Goal: Information Seeking & Learning: Learn about a topic

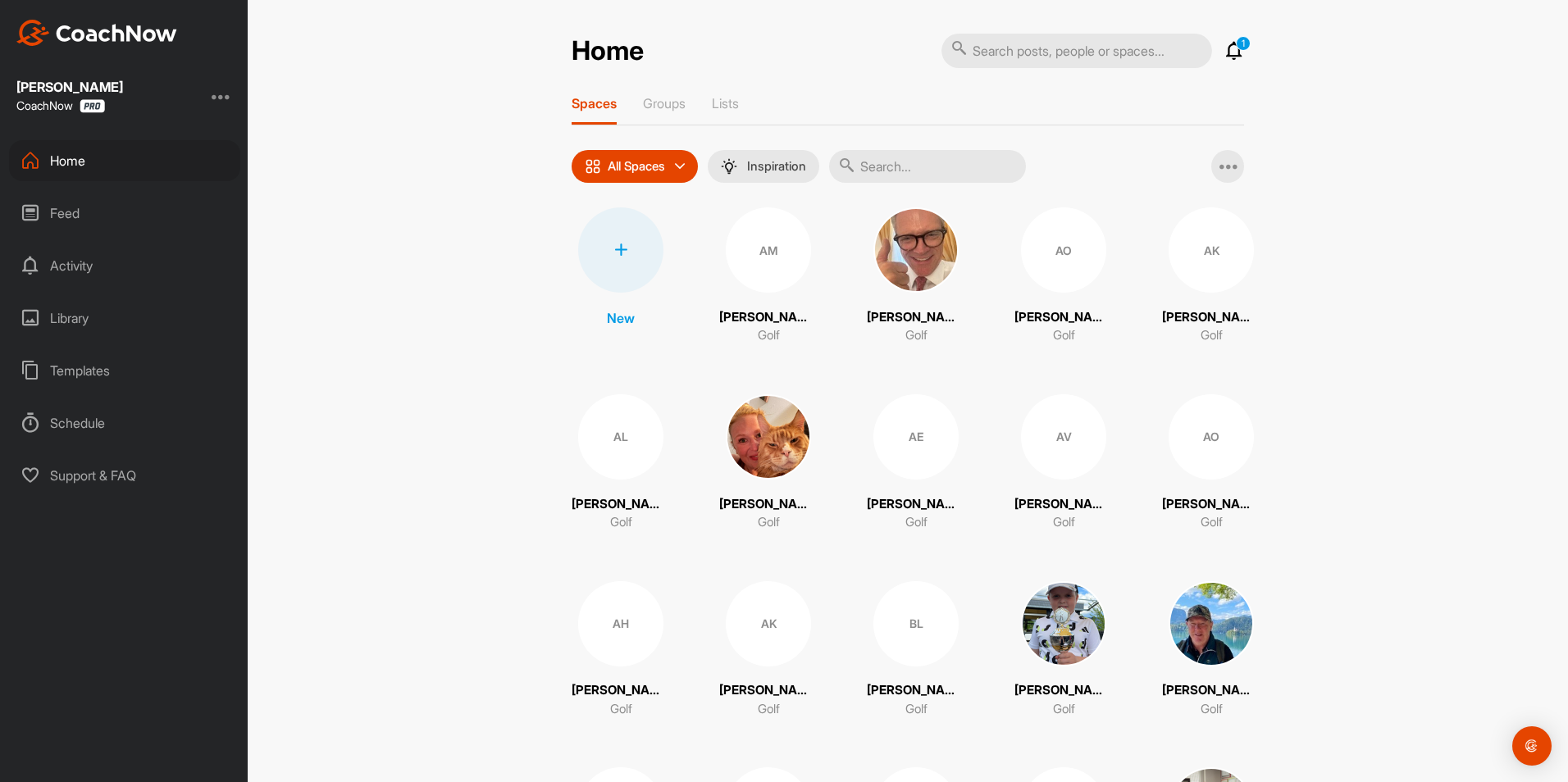
click at [55, 159] on div "Home" at bounding box center [125, 160] width 231 height 41
click at [75, 315] on div "Library" at bounding box center [125, 318] width 231 height 41
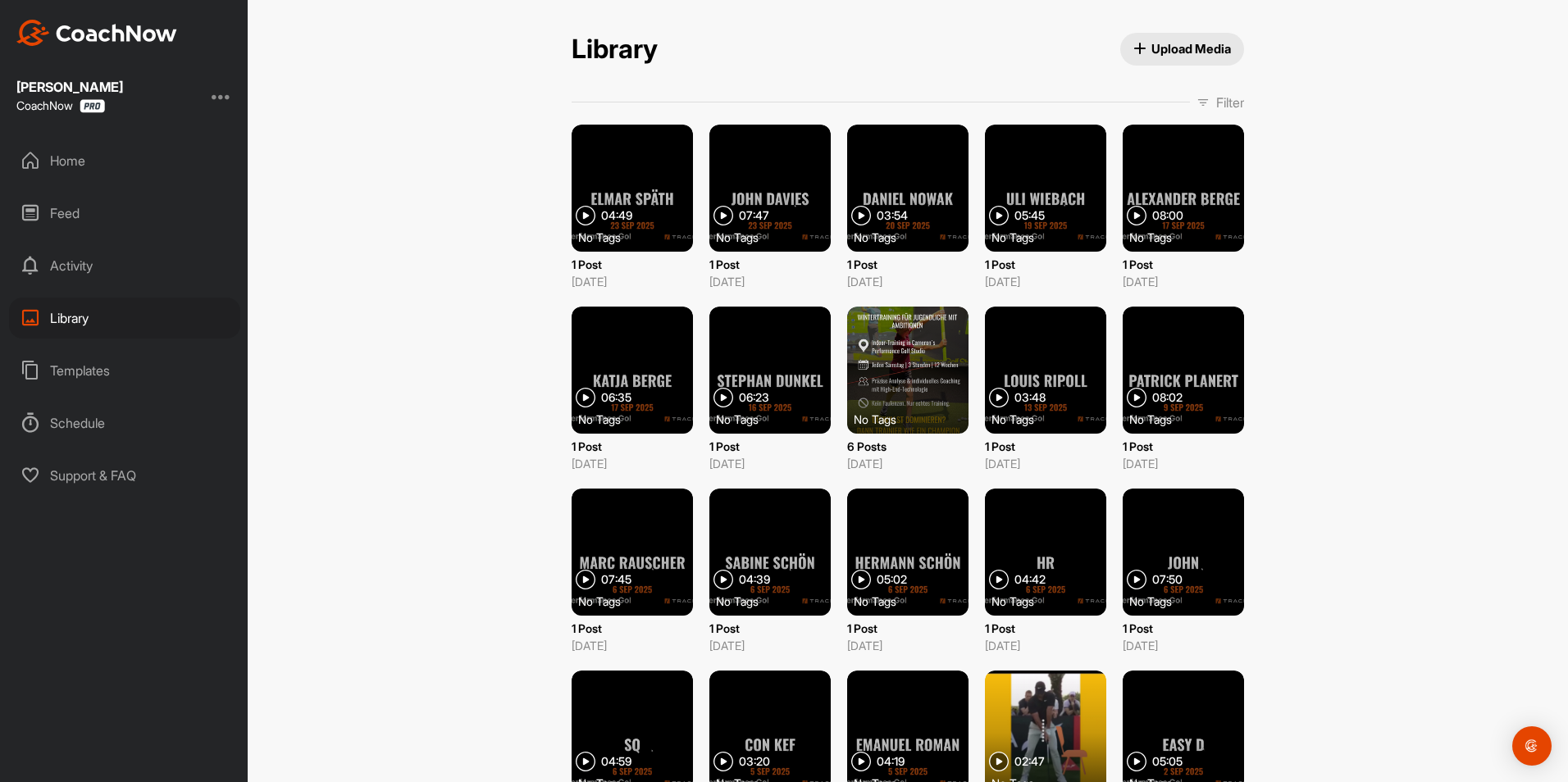
click at [1222, 97] on p "Filter" at bounding box center [1230, 102] width 28 height 20
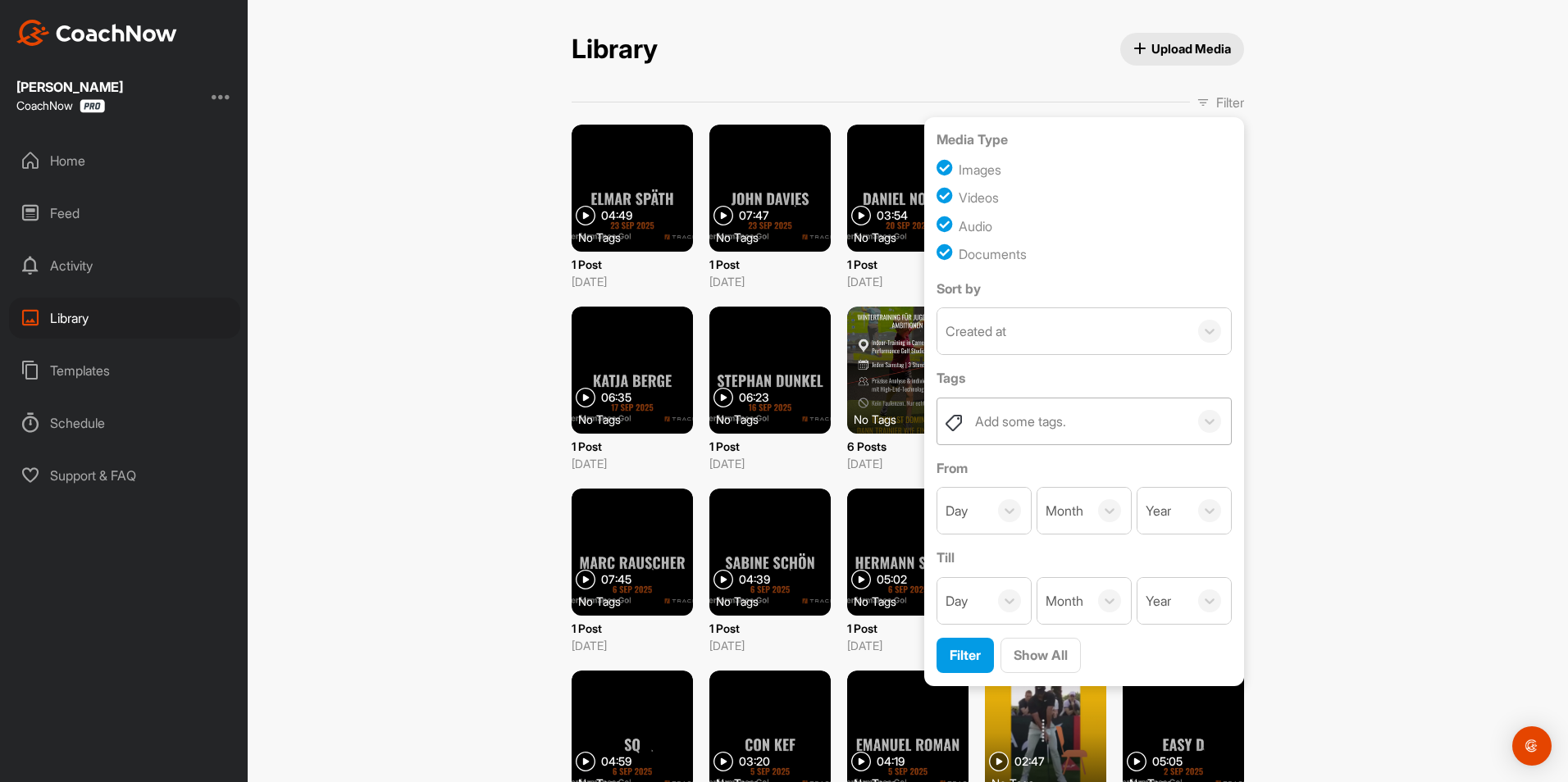
click at [1039, 417] on div "Add some tags." at bounding box center [1020, 421] width 91 height 20
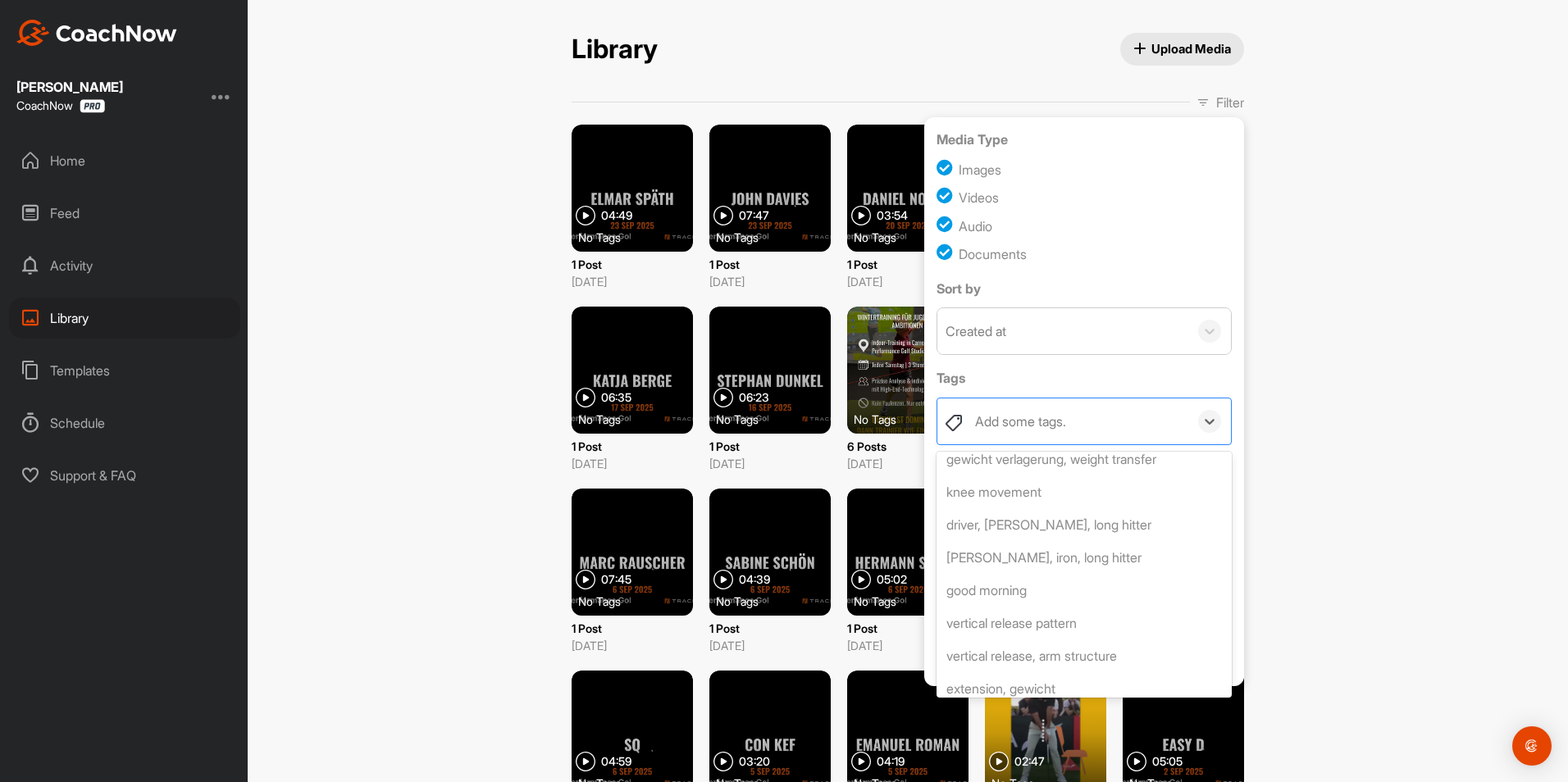
scroll to position [2132, 0]
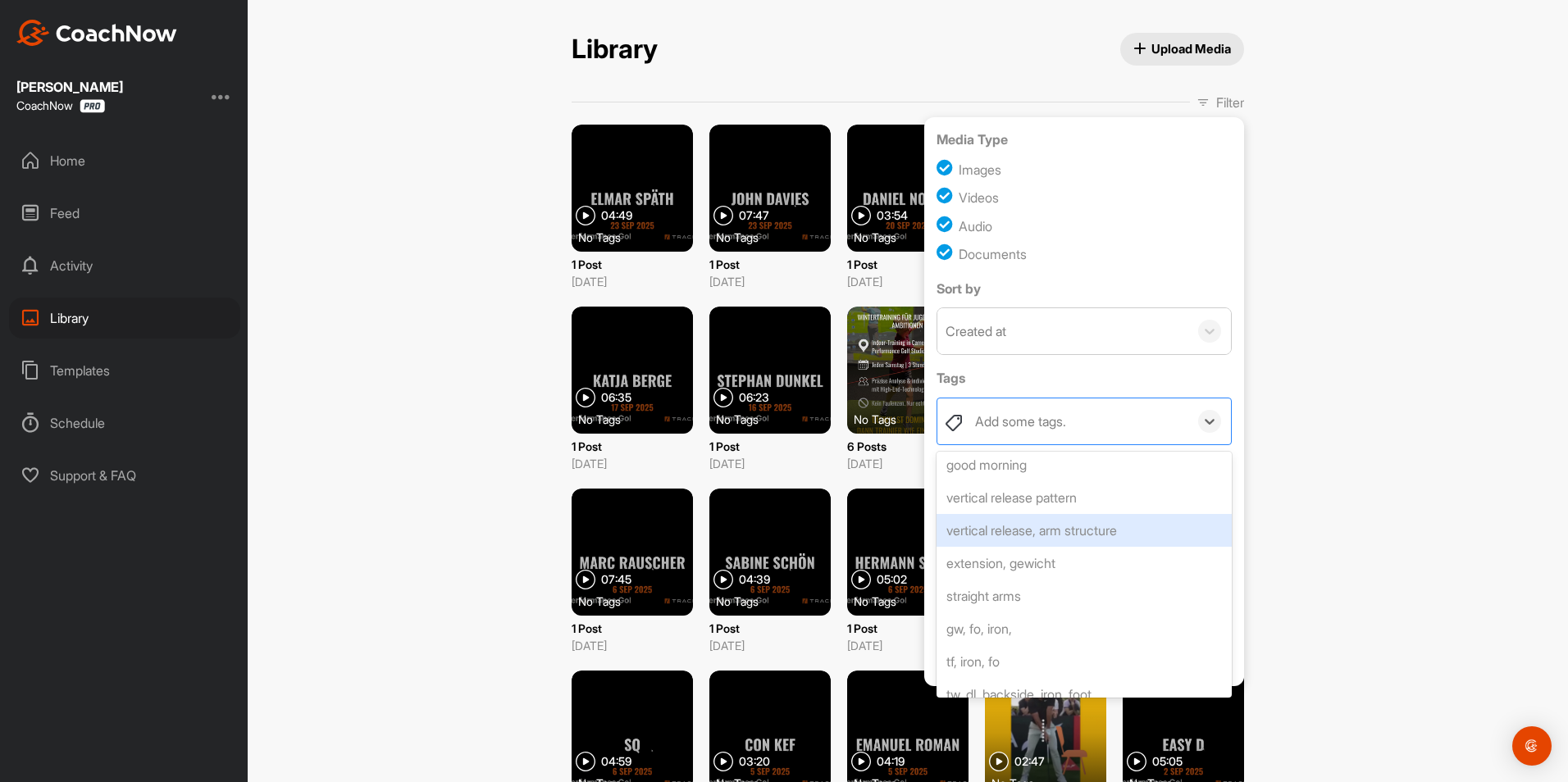
click at [1130, 514] on div "vertical release, arm structure" at bounding box center [1084, 530] width 295 height 32
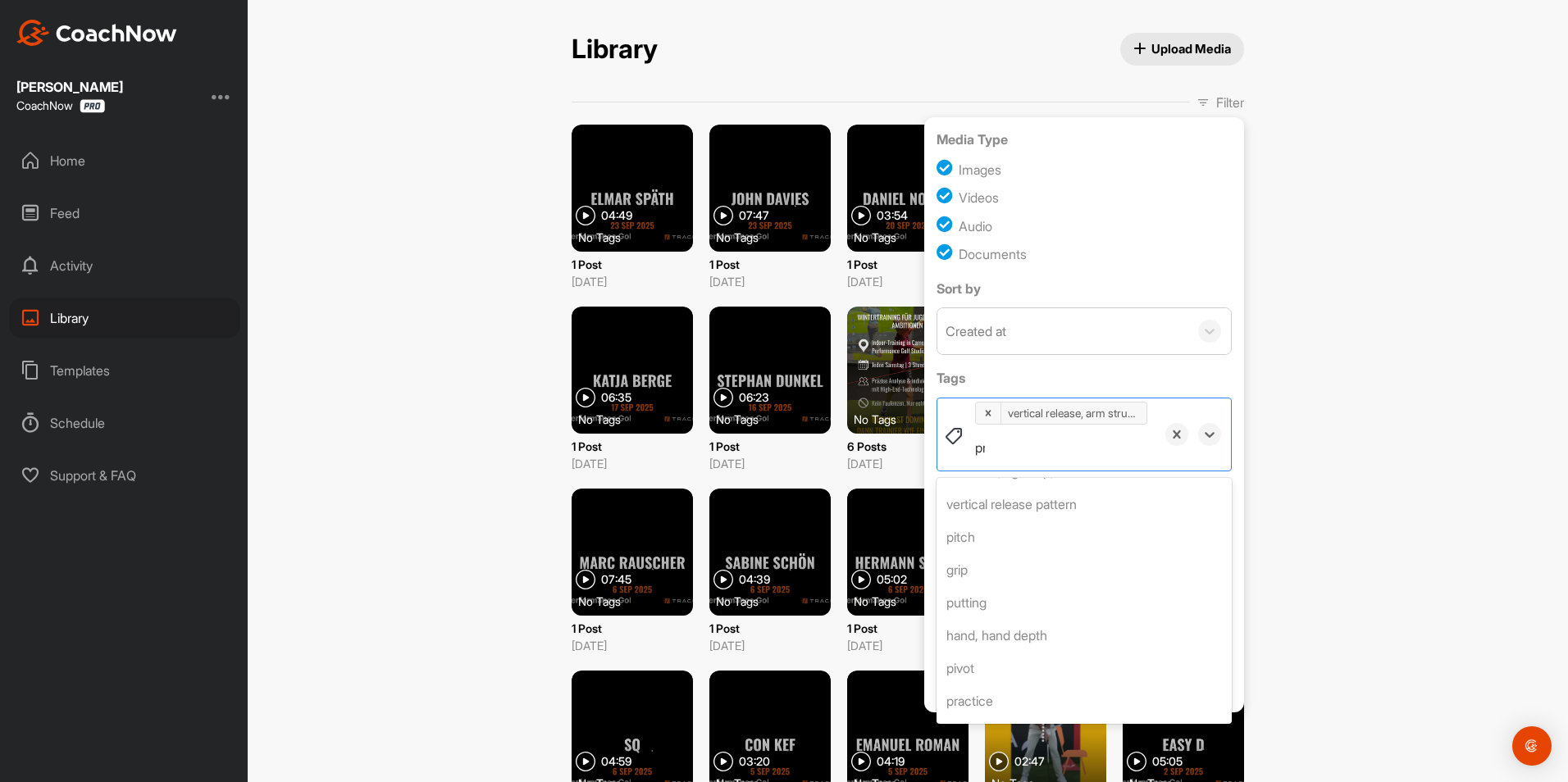
scroll to position [0, 0]
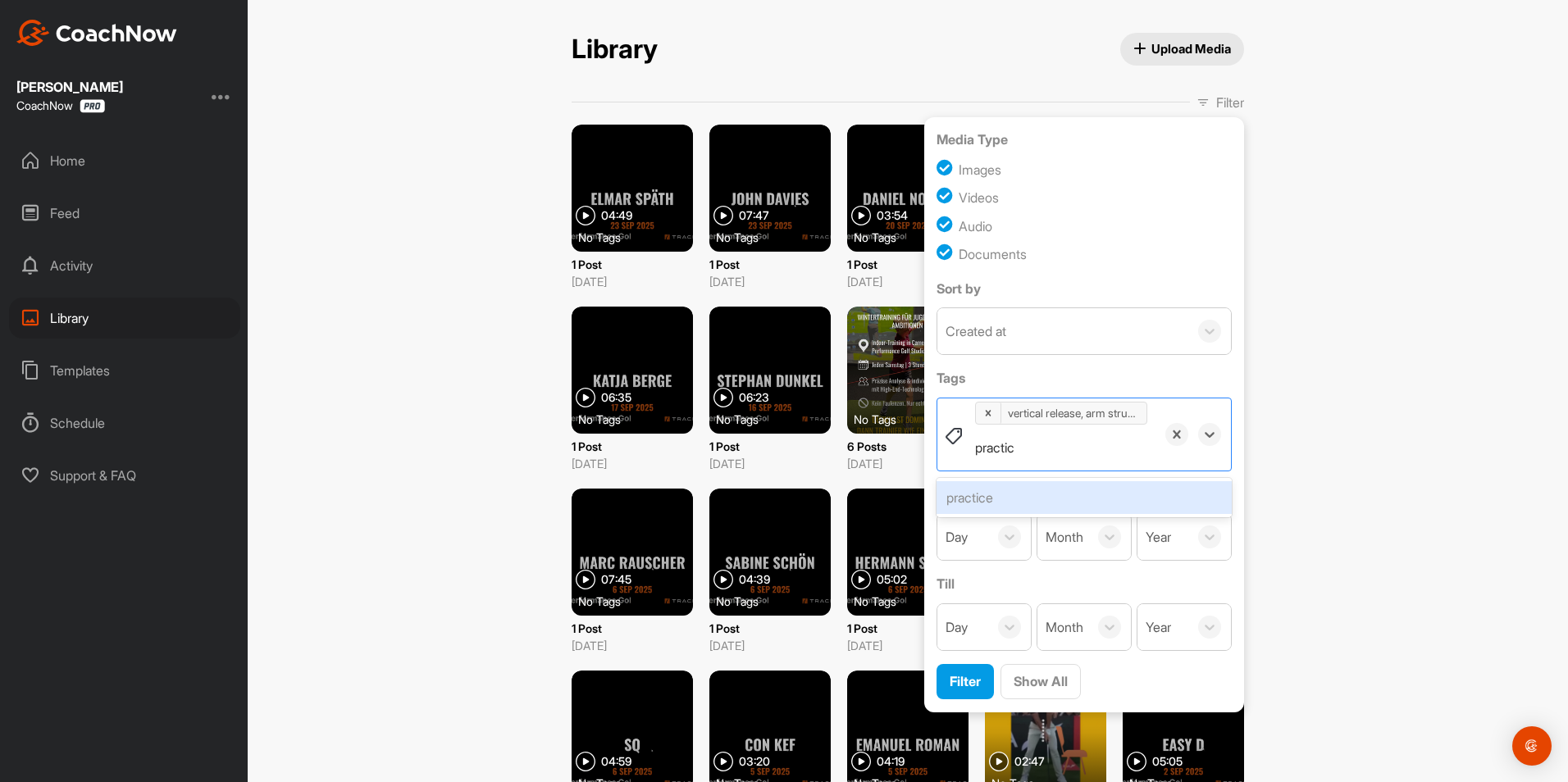
type input "practice"
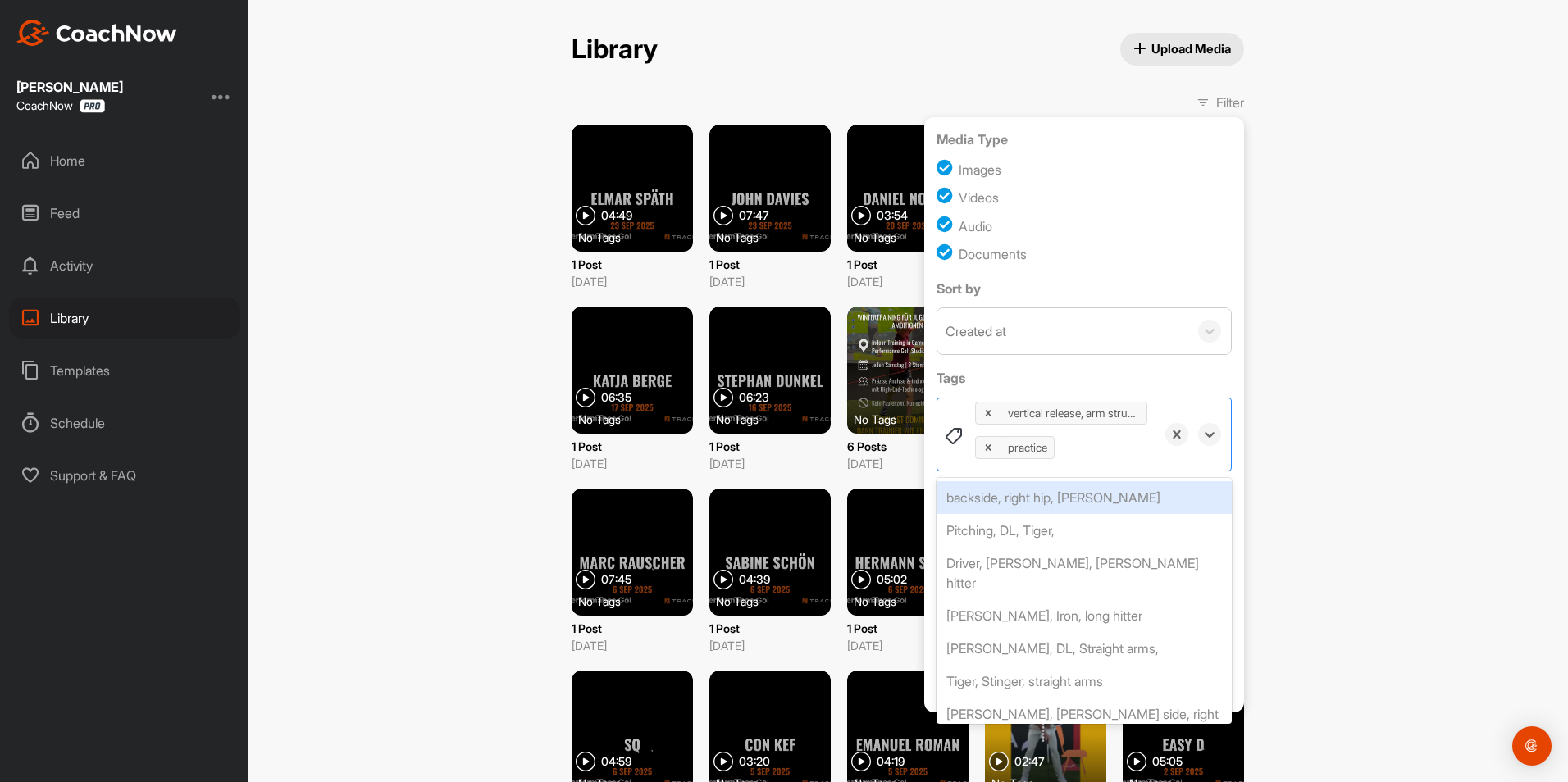
click at [1139, 254] on div "Documents" at bounding box center [1084, 255] width 295 height 22
checkbox input "false"
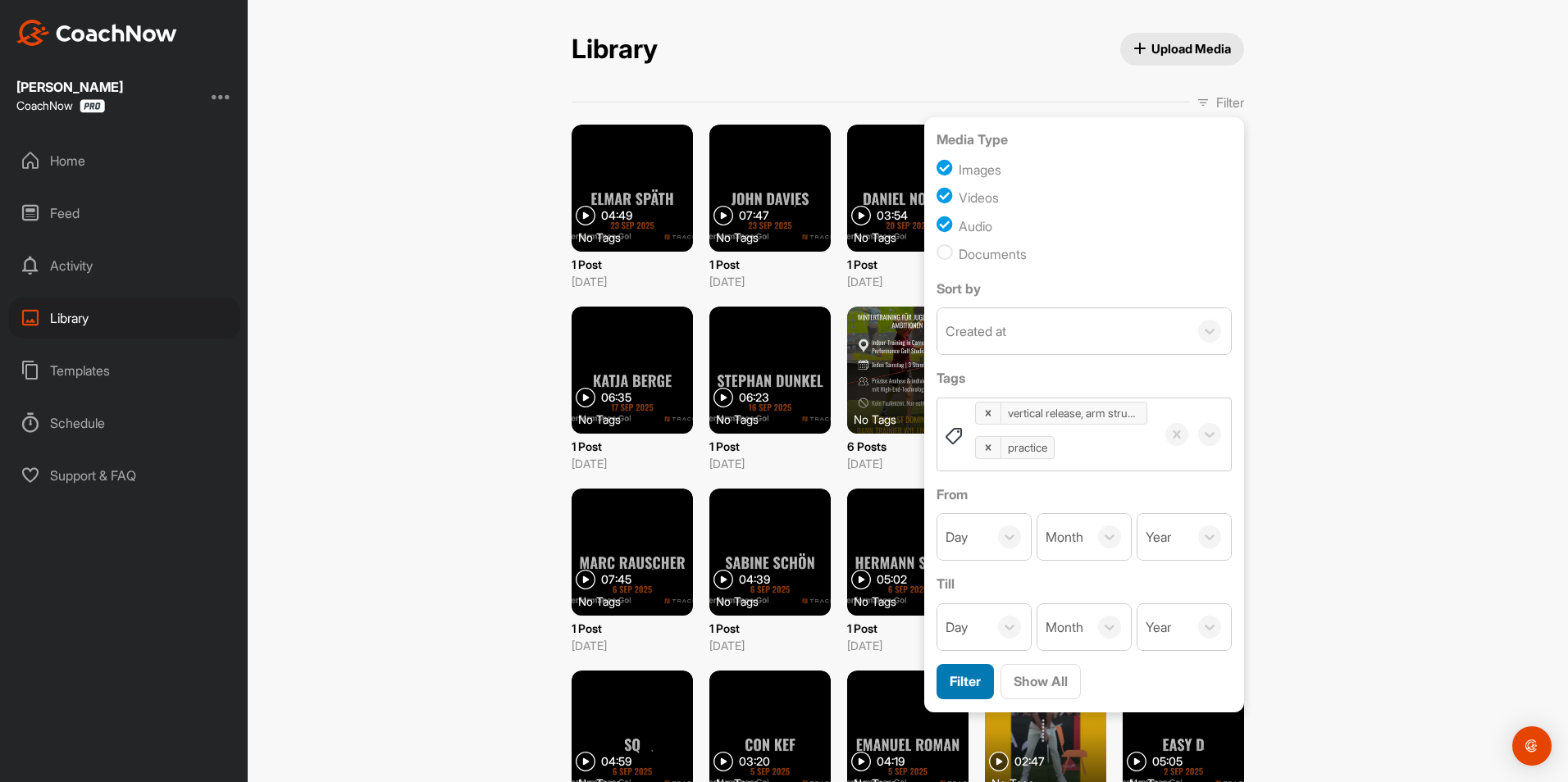
click at [950, 673] on span "Filter" at bounding box center [965, 681] width 32 height 16
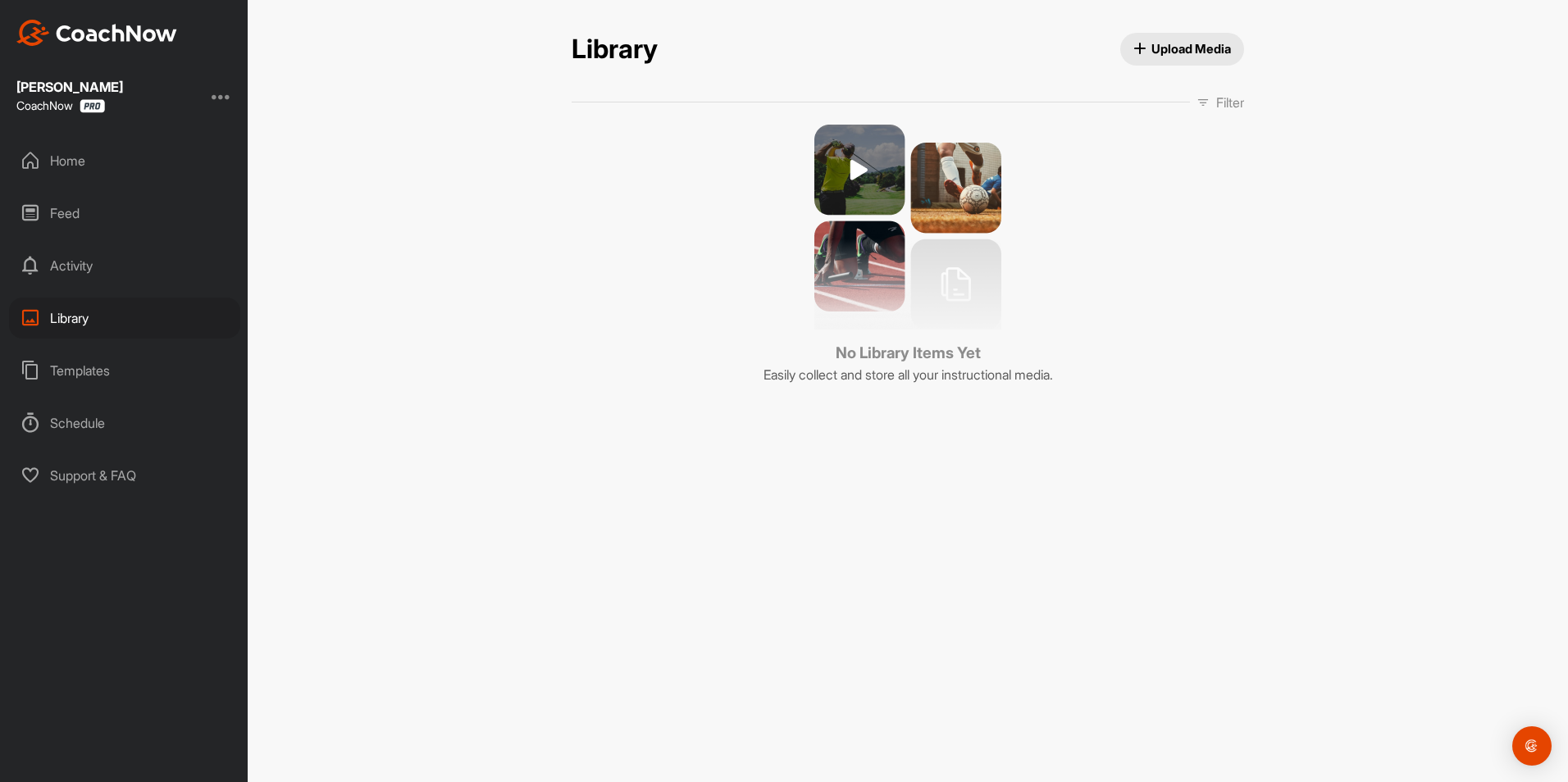
click at [1223, 100] on p "Filter" at bounding box center [1230, 102] width 28 height 20
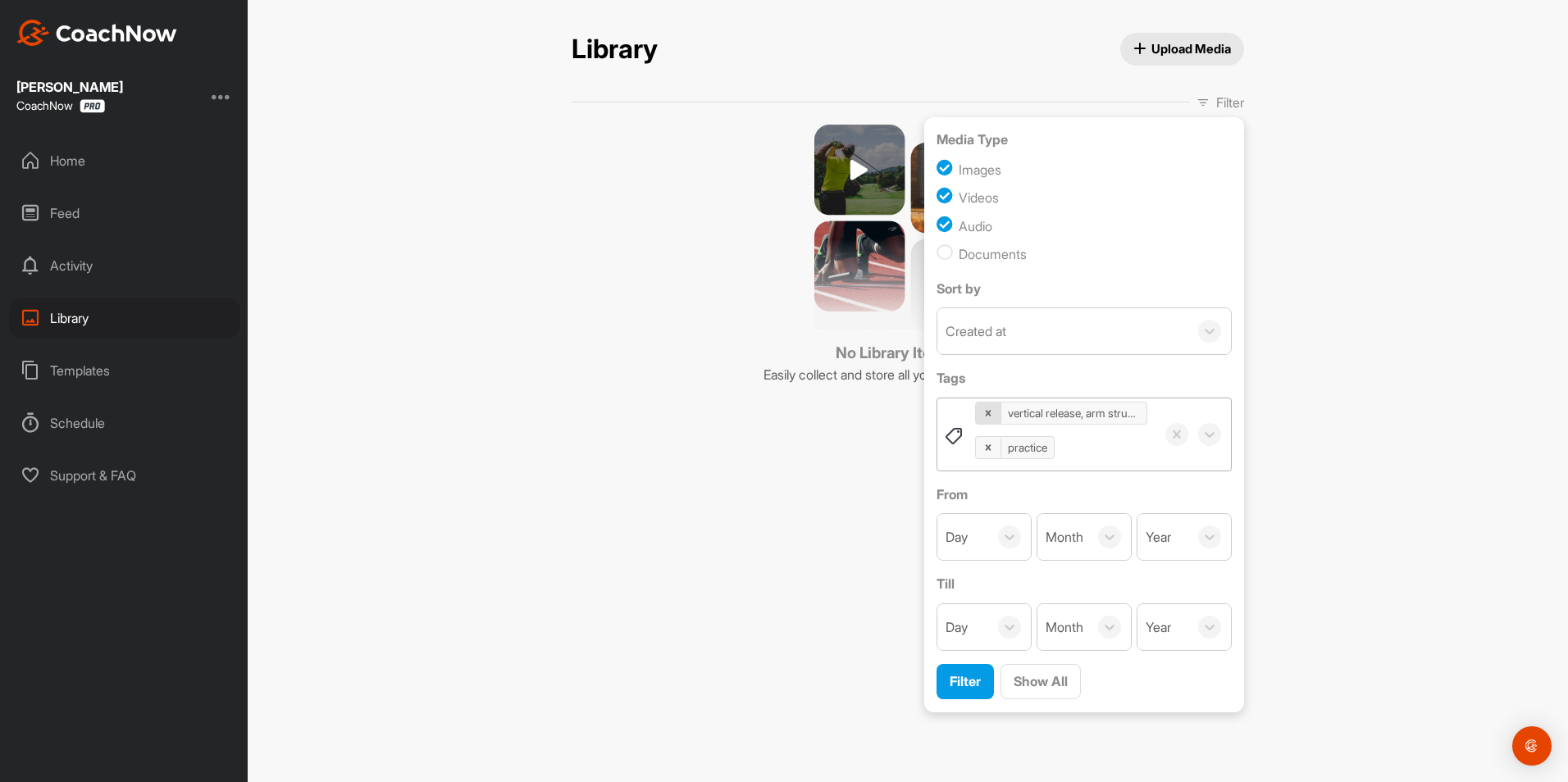
click at [995, 414] on div at bounding box center [989, 413] width 26 height 21
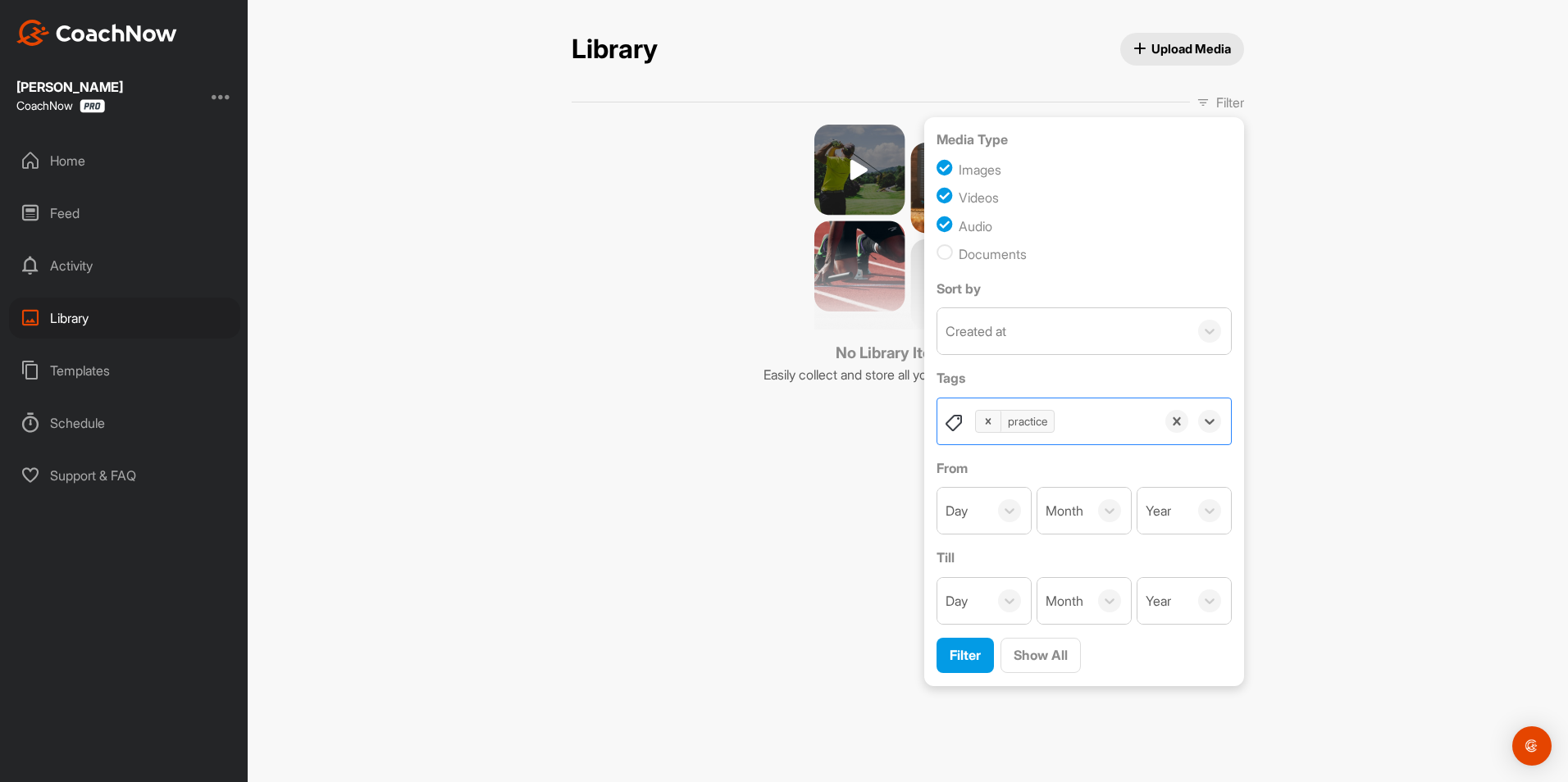
click at [964, 675] on div "Media Type Images Videos Audio Documents Sort by Created at Tags option vertica…" at bounding box center [1083, 401] width 320 height 569
click at [958, 664] on div "Filter" at bounding box center [965, 655] width 32 height 20
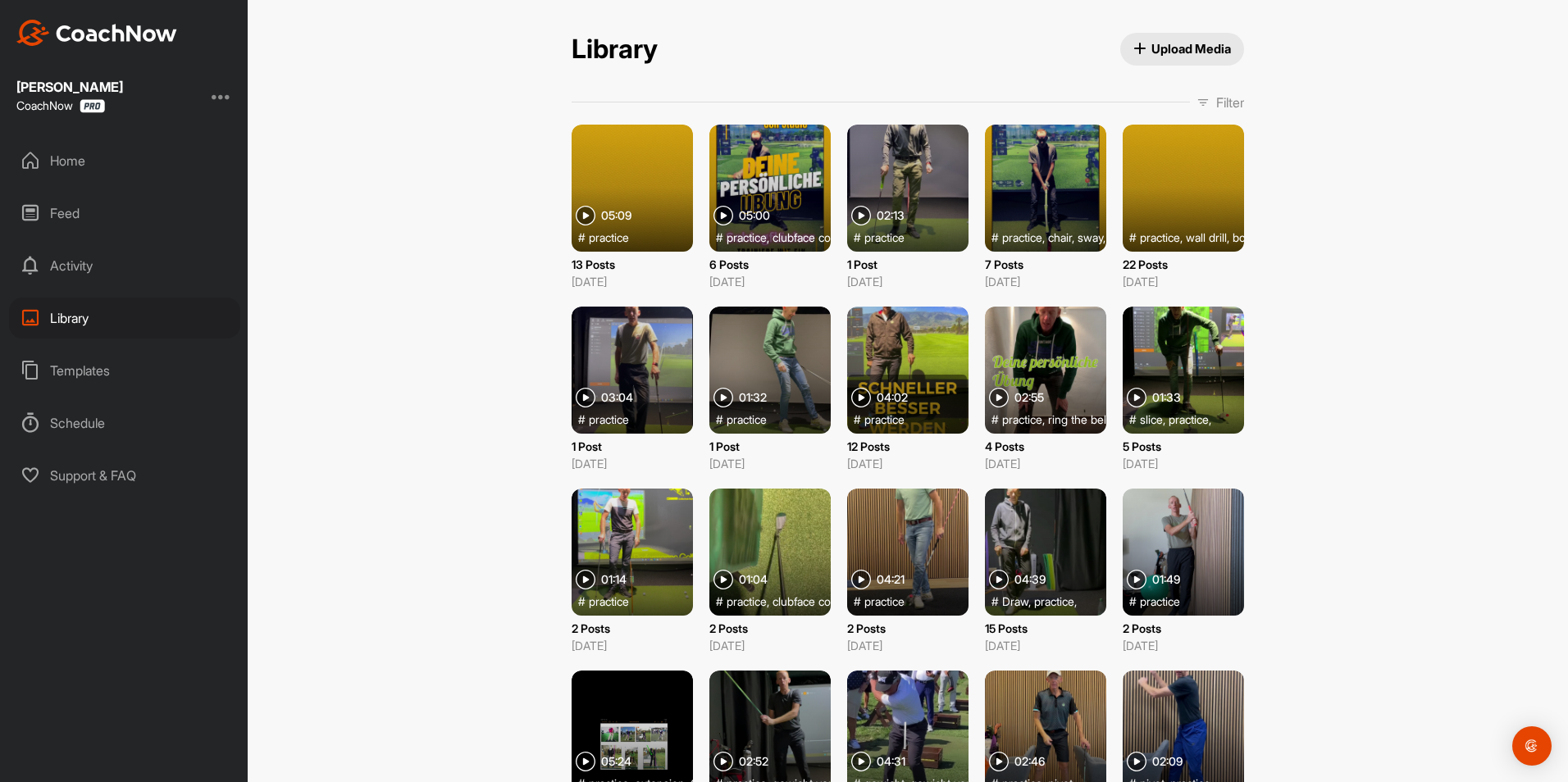
click at [1175, 521] on div at bounding box center [1183, 552] width 121 height 127
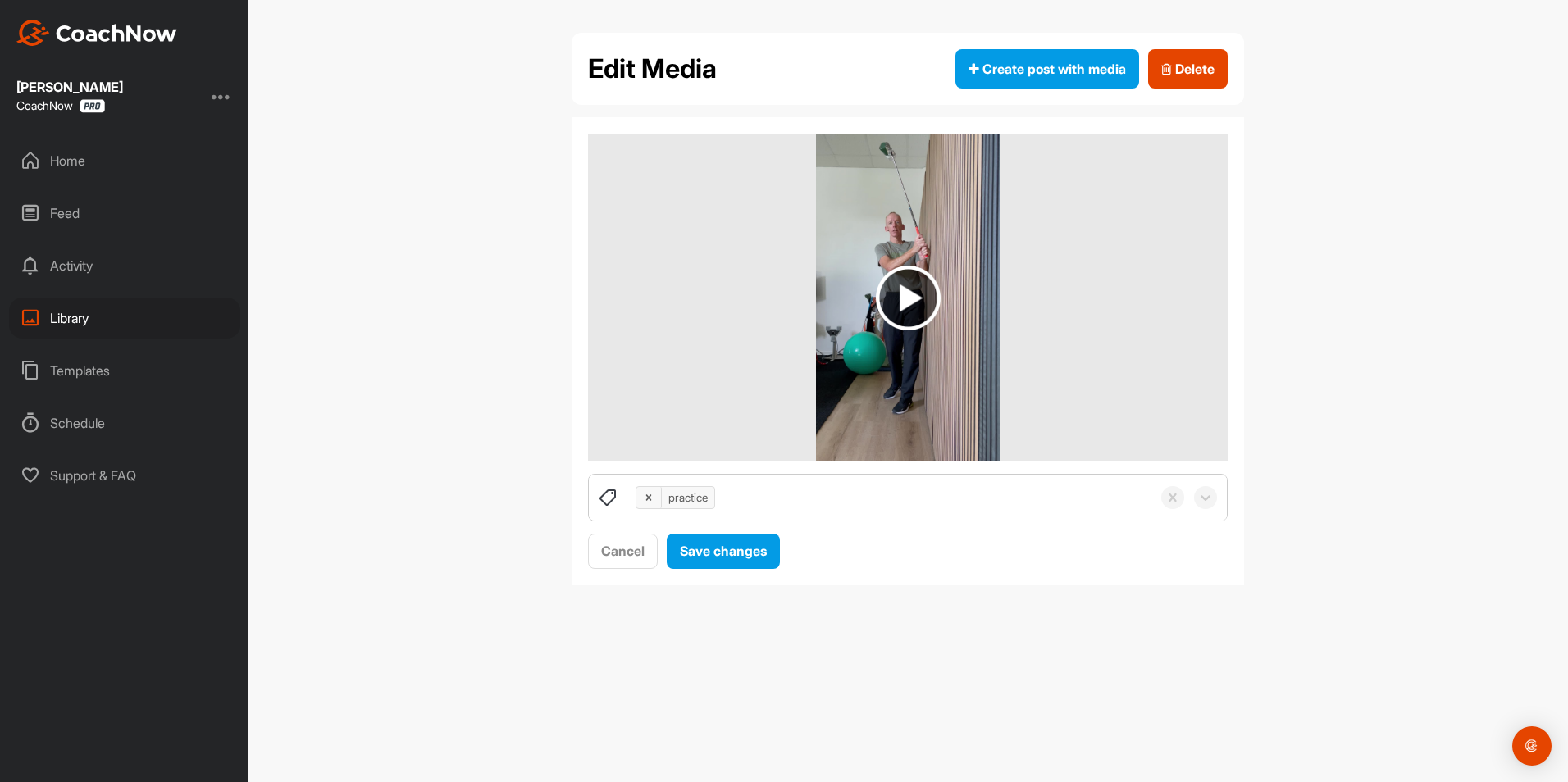
click at [893, 305] on img at bounding box center [909, 298] width 65 height 65
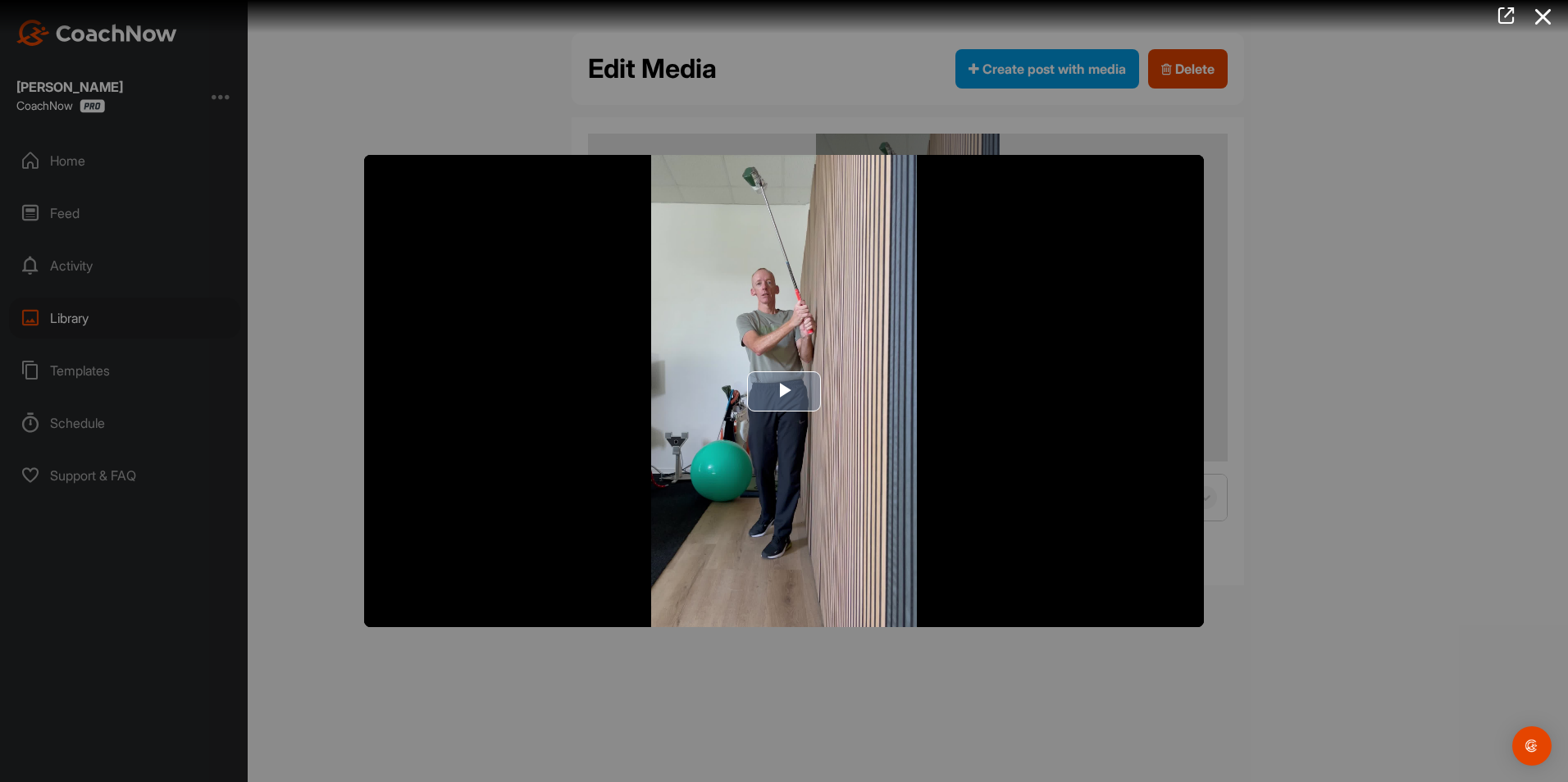
click at [784, 391] on span "Video Player" at bounding box center [784, 391] width 0 height 0
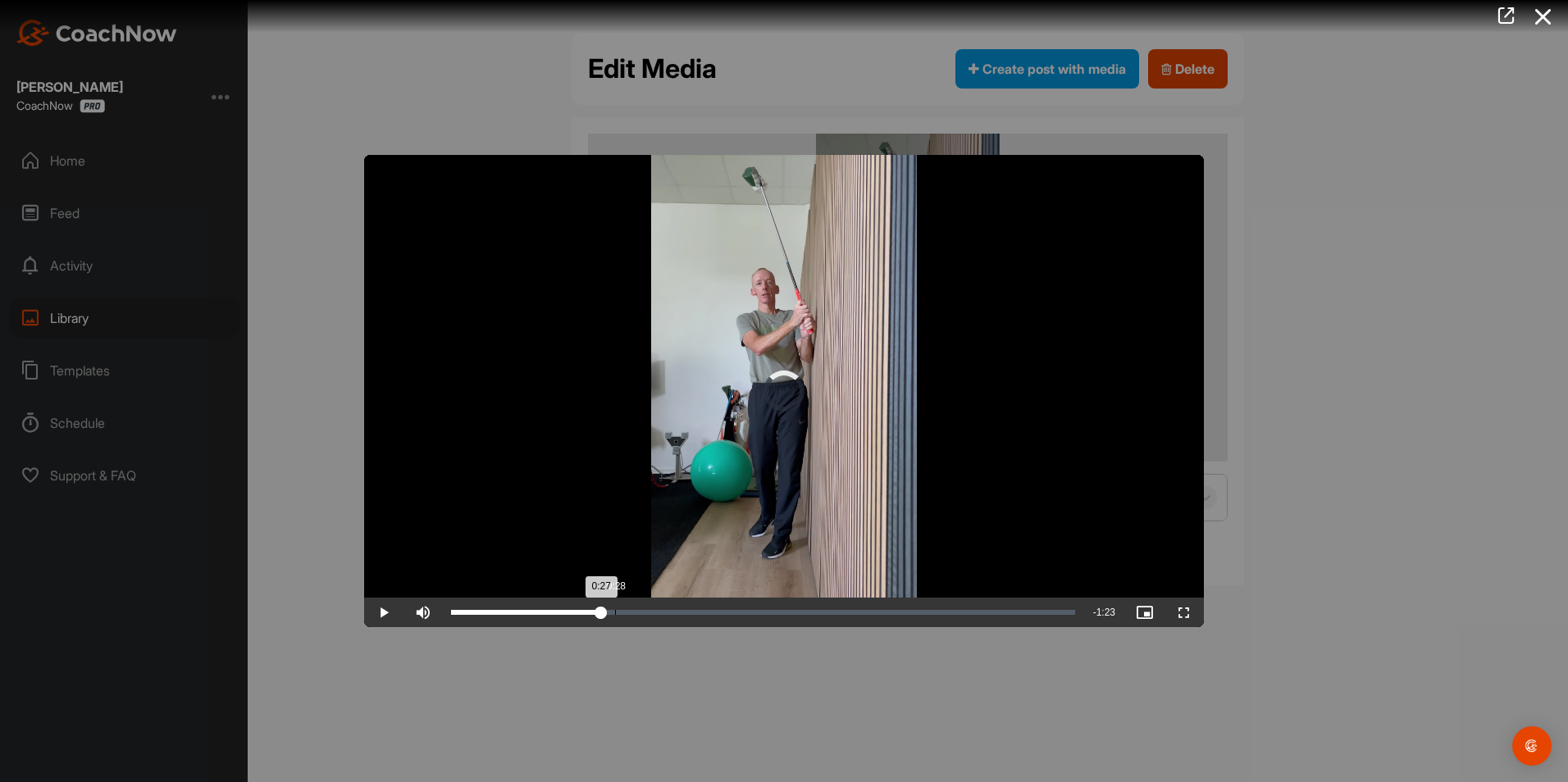
drag, startPoint x: 600, startPoint y: 613, endPoint x: 647, endPoint y: 612, distance: 47.0
click at [647, 612] on div "Loaded : 24.12% 0:28 0:27" at bounding box center [764, 612] width 624 height 5
click at [1507, 19] on icon at bounding box center [1507, 15] width 19 height 18
click at [1499, 11] on icon at bounding box center [1507, 15] width 19 height 18
click at [1541, 16] on icon at bounding box center [1543, 17] width 38 height 31
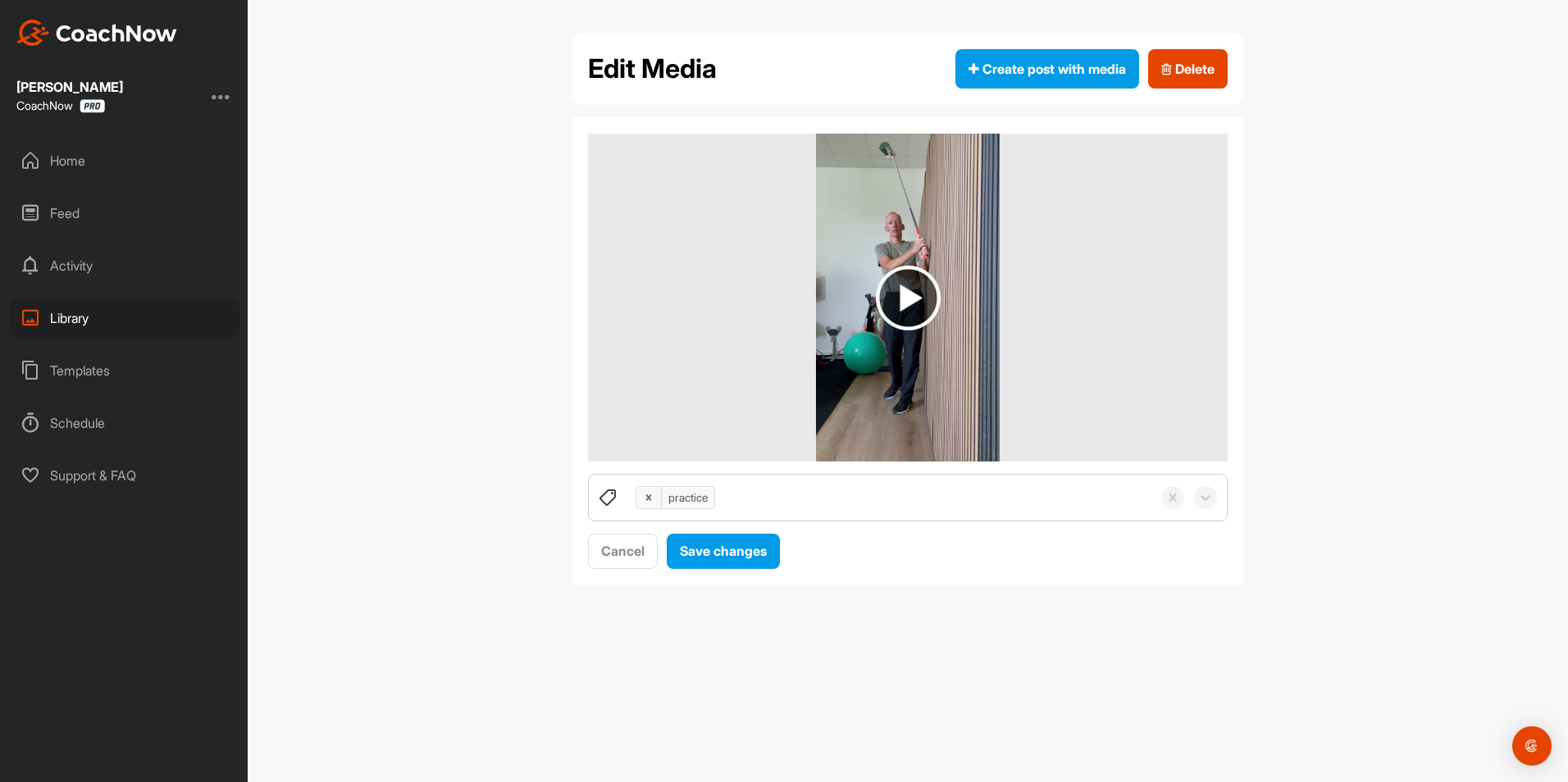
click at [917, 301] on img at bounding box center [909, 298] width 65 height 65
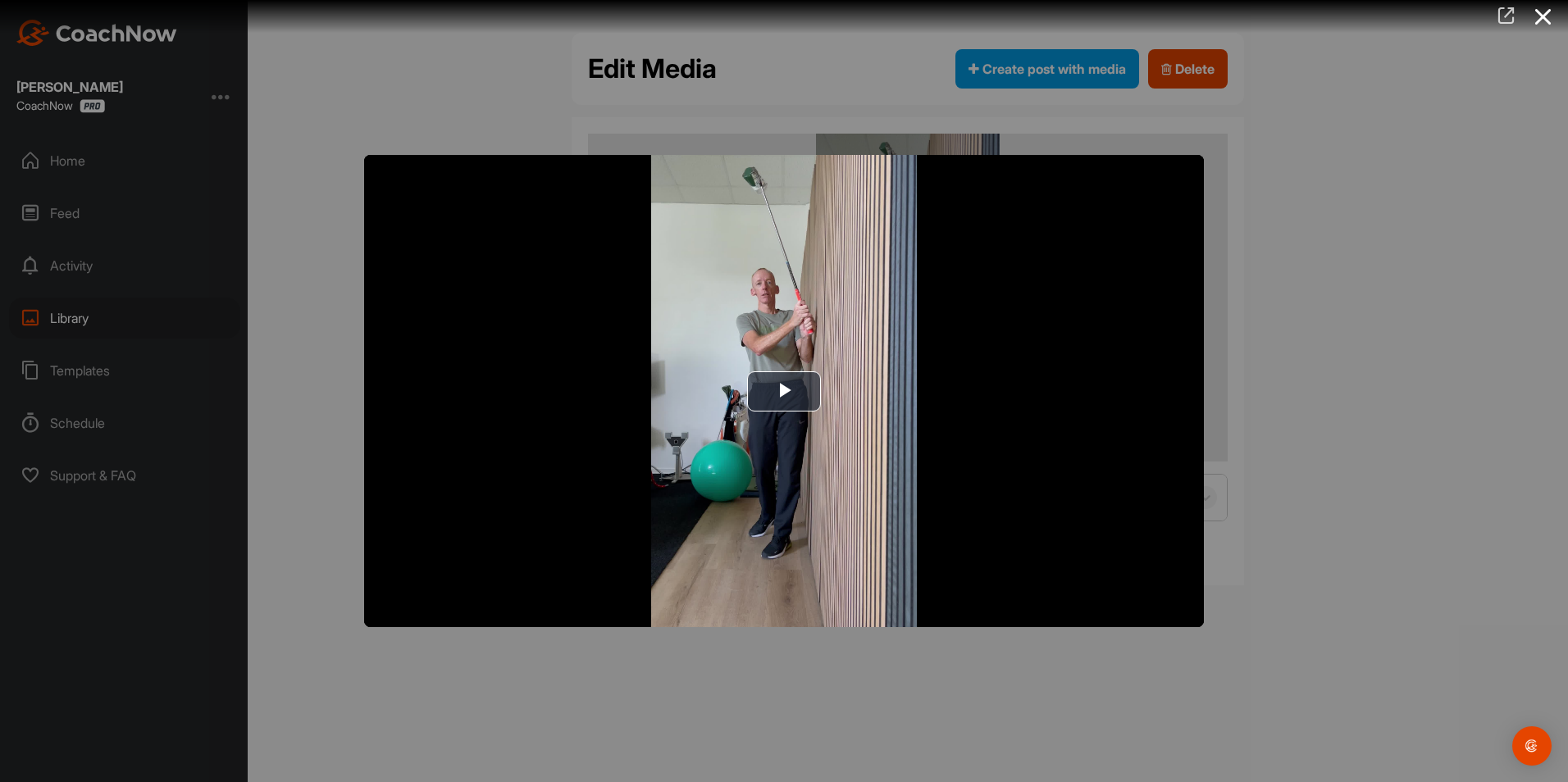
click at [1511, 20] on icon at bounding box center [1507, 15] width 19 height 18
